Goal: Subscribe to service/newsletter

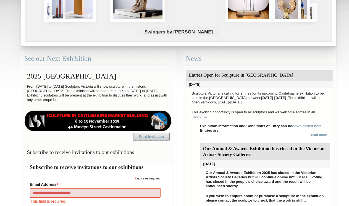
type input "**********"
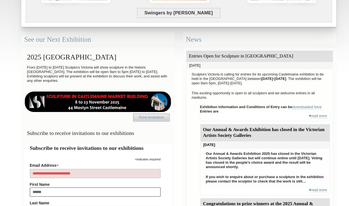
type input "******"
type input "*********"
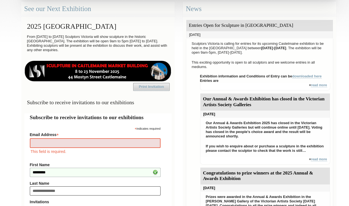
type input "**********"
